Goal: Check status: Check status

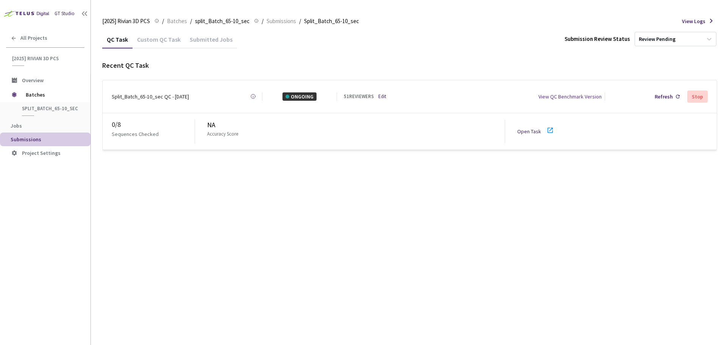
click at [548, 128] on icon at bounding box center [550, 130] width 5 height 5
